Goal: Task Accomplishment & Management: Manage account settings

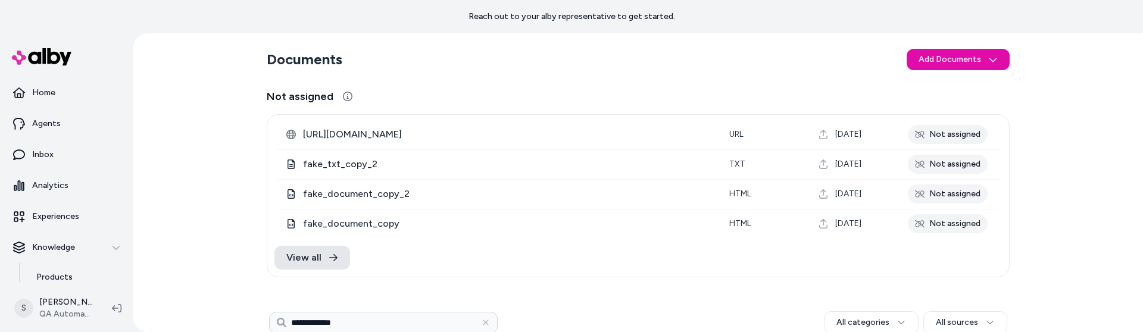
click at [204, 241] on div "**********" at bounding box center [638, 182] width 1010 height 299
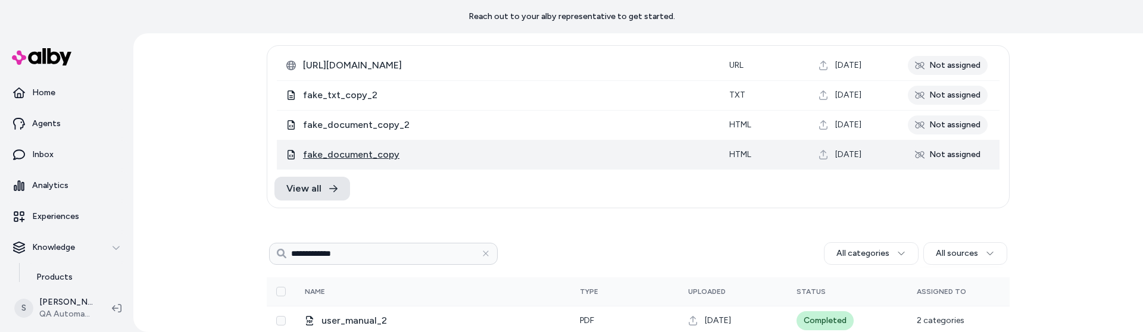
scroll to position [82, 0]
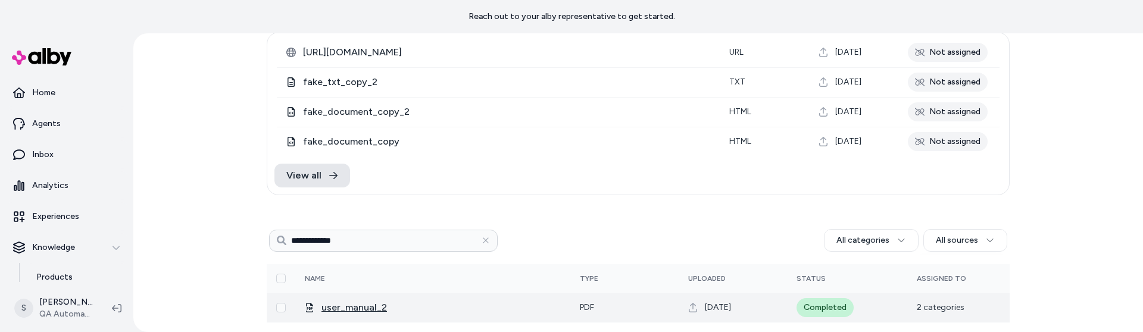
click at [362, 307] on span "user_manual_2" at bounding box center [441, 308] width 239 height 14
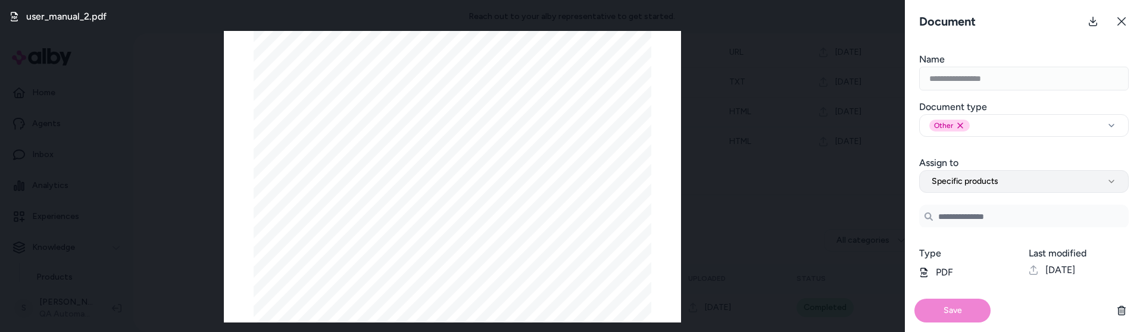
click at [997, 180] on span "Specific products" at bounding box center [965, 182] width 67 height 12
click at [1016, 185] on button "Specific products" at bounding box center [1024, 181] width 210 height 23
click at [978, 194] on form "**********" at bounding box center [1024, 192] width 238 height 280
click at [976, 183] on span "Specific products" at bounding box center [965, 182] width 67 height 12
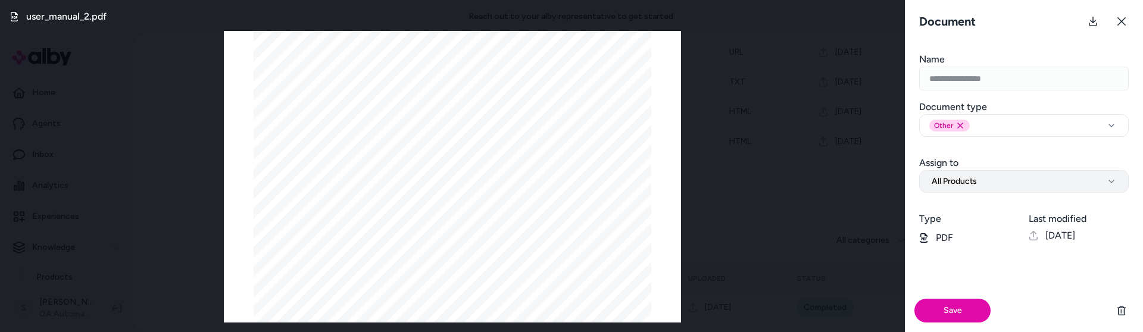
click at [946, 180] on span "All Products" at bounding box center [954, 182] width 45 height 12
click at [982, 175] on button "All Products" at bounding box center [1024, 181] width 210 height 23
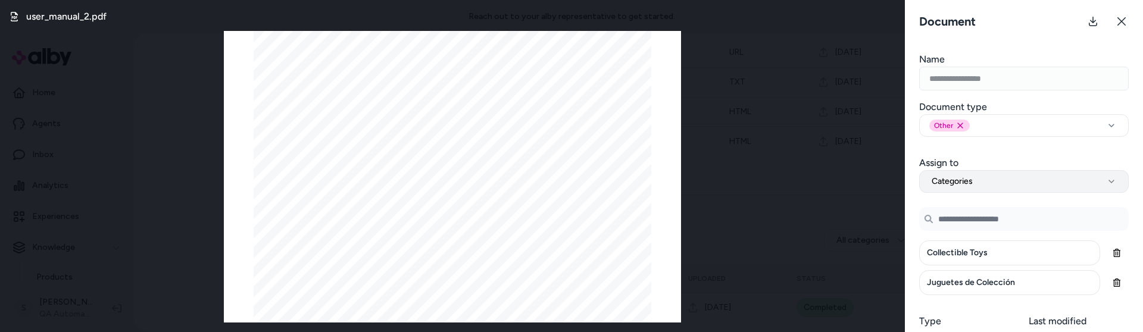
click at [998, 182] on button "Categories" at bounding box center [1024, 181] width 210 height 23
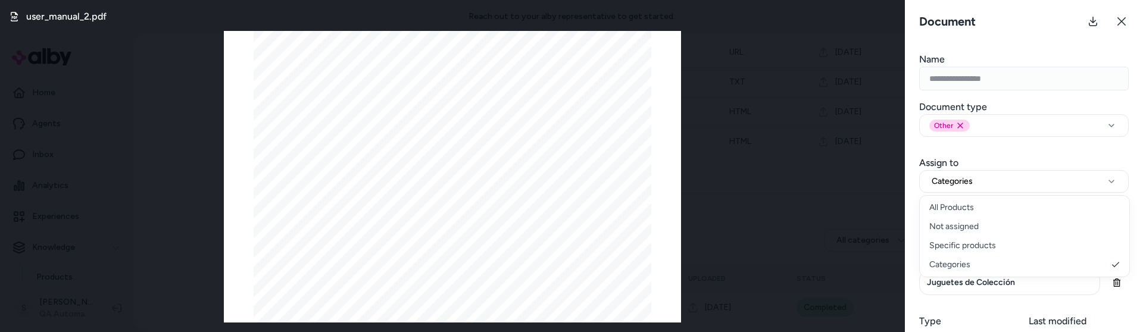
select select "***"
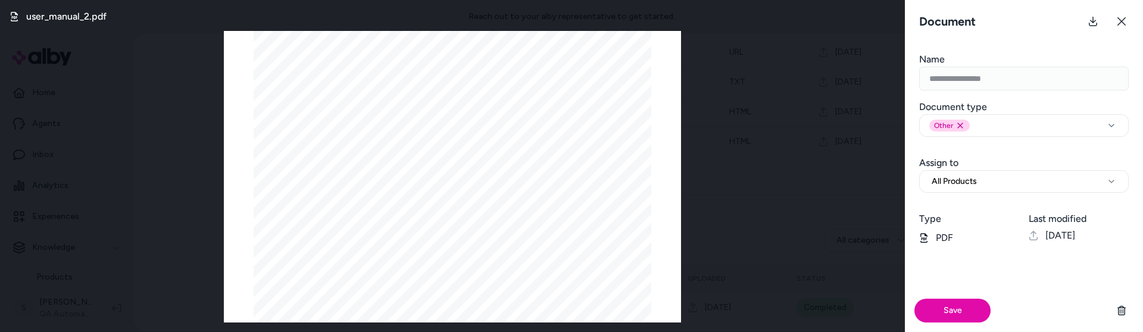
click at [956, 193] on form "**********" at bounding box center [1024, 192] width 238 height 280
click at [958, 176] on span "All Products" at bounding box center [954, 182] width 45 height 12
click at [943, 173] on button "All Products" at bounding box center [1024, 181] width 210 height 23
click at [955, 182] on span "All Products" at bounding box center [954, 182] width 45 height 12
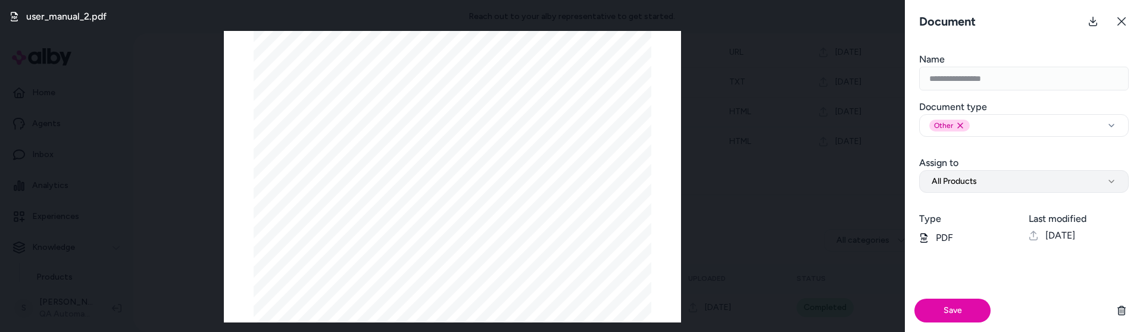
click at [1027, 183] on button "All Products" at bounding box center [1024, 181] width 210 height 23
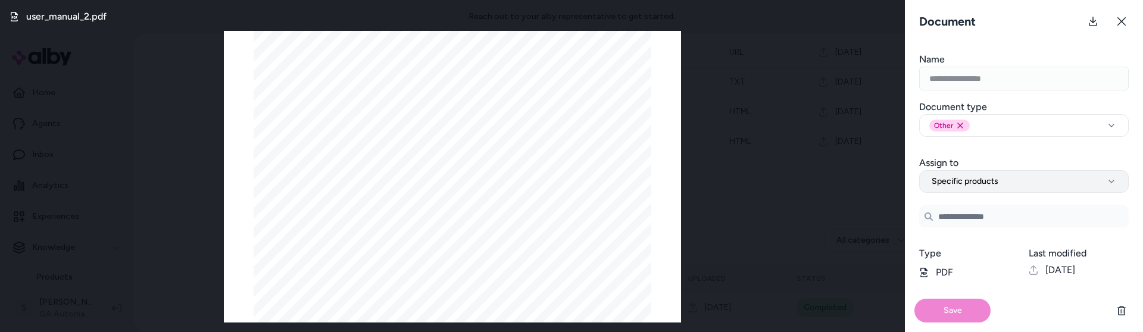
click at [991, 183] on span "Specific products" at bounding box center [965, 182] width 67 height 12
click at [985, 182] on span "Specific products" at bounding box center [965, 182] width 67 height 12
click at [969, 176] on span "Specific products" at bounding box center [965, 182] width 67 height 12
click at [990, 182] on span "Specific products" at bounding box center [965, 182] width 67 height 12
click at [964, 180] on span "Specific products" at bounding box center [965, 182] width 67 height 12
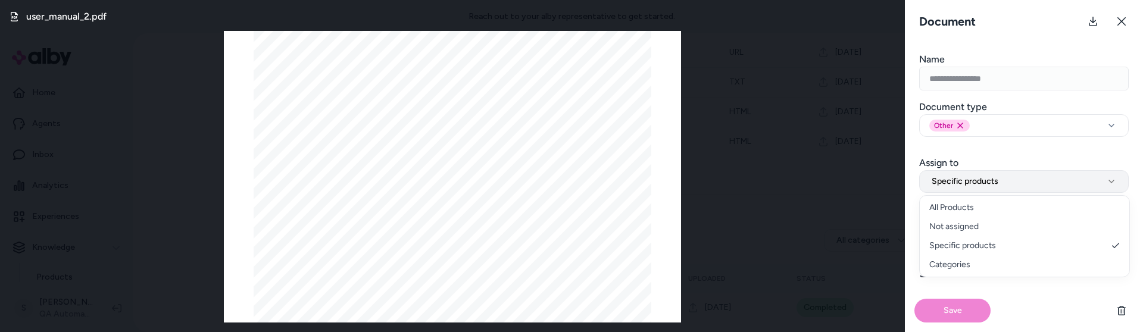
click at [1047, 186] on button "Specific products" at bounding box center [1024, 181] width 210 height 23
click at [986, 245] on div "Type PDF Last modified [DATE]" at bounding box center [1024, 258] width 238 height 43
click at [999, 180] on button "Specific products" at bounding box center [1024, 181] width 210 height 23
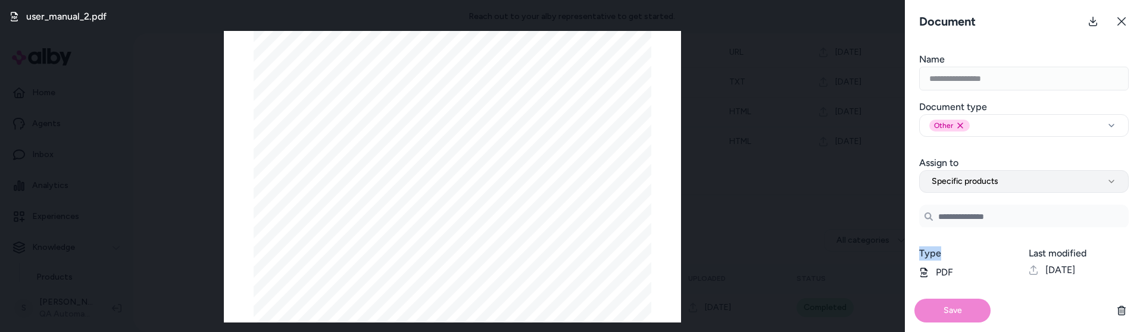
click at [975, 178] on span "Specific products" at bounding box center [965, 182] width 67 height 12
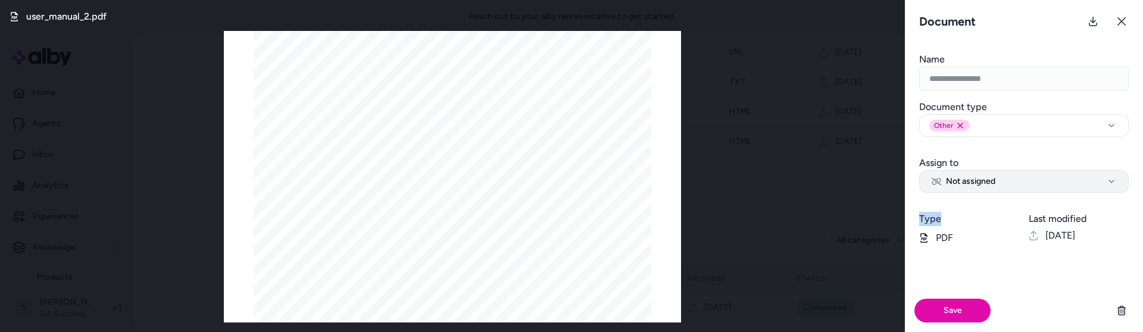
click at [980, 181] on span "Not assigned" at bounding box center [964, 182] width 64 height 12
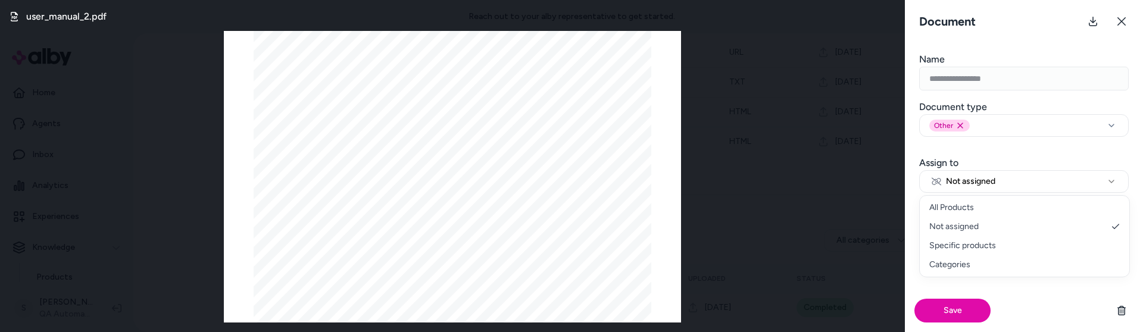
select select "********"
